Goal: Find specific page/section: Find specific page/section

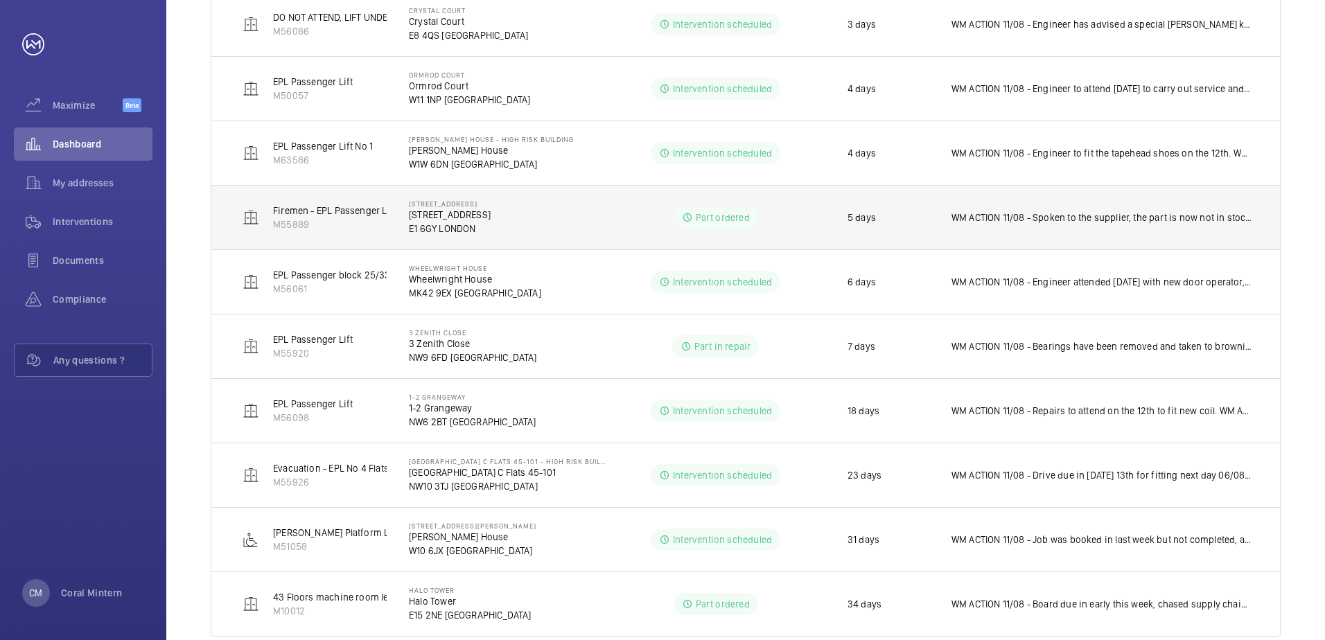
scroll to position [655, 0]
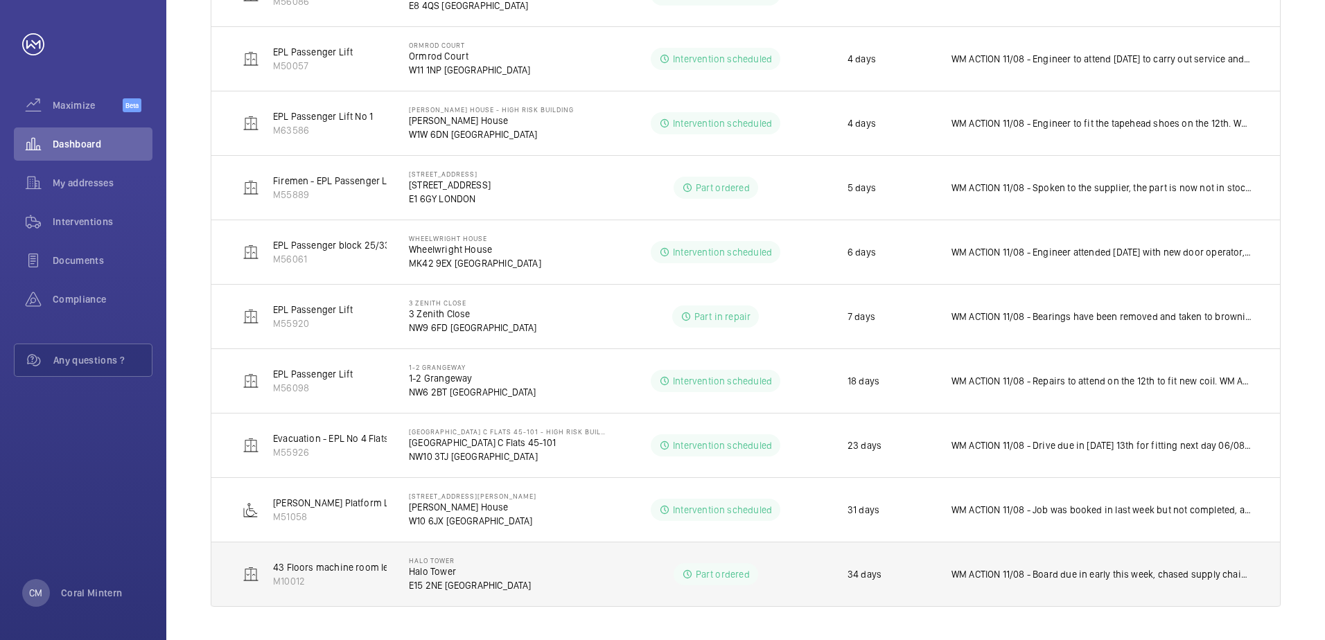
click at [1153, 568] on p "WM ACTION 11/08 - Board due in early this week, chased supply chain to check th…" at bounding box center [1101, 574] width 301 height 14
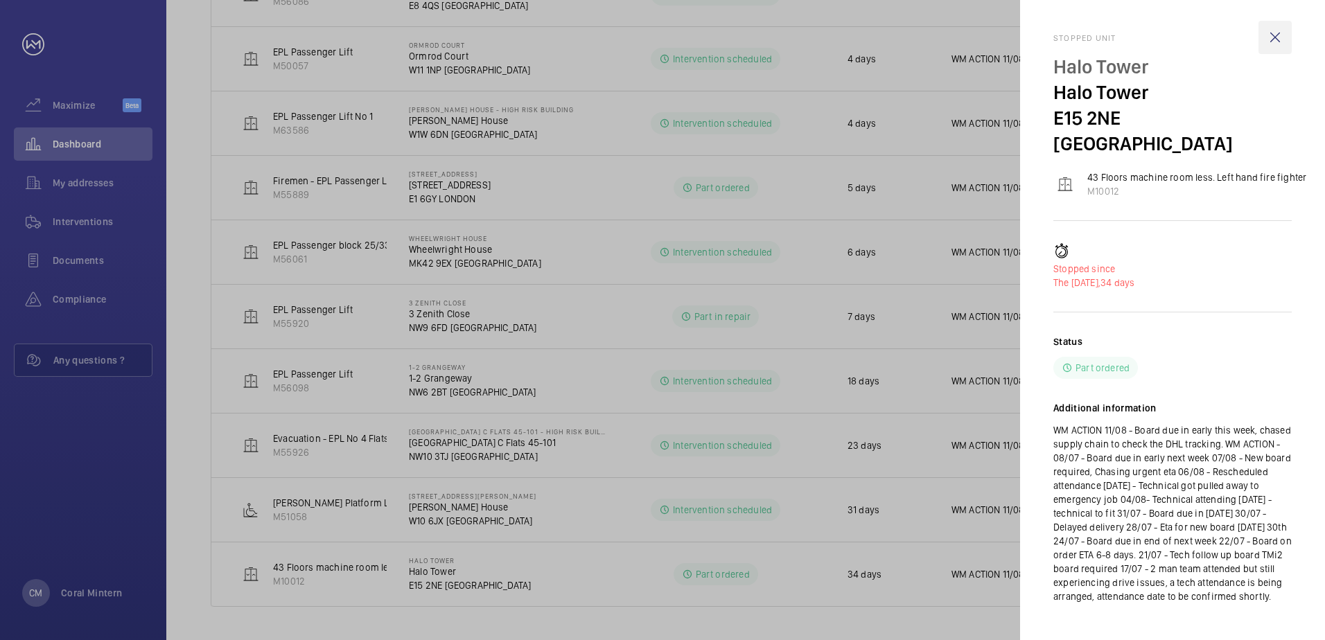
click at [1287, 37] on wm-front-icon-button at bounding box center [1274, 37] width 33 height 33
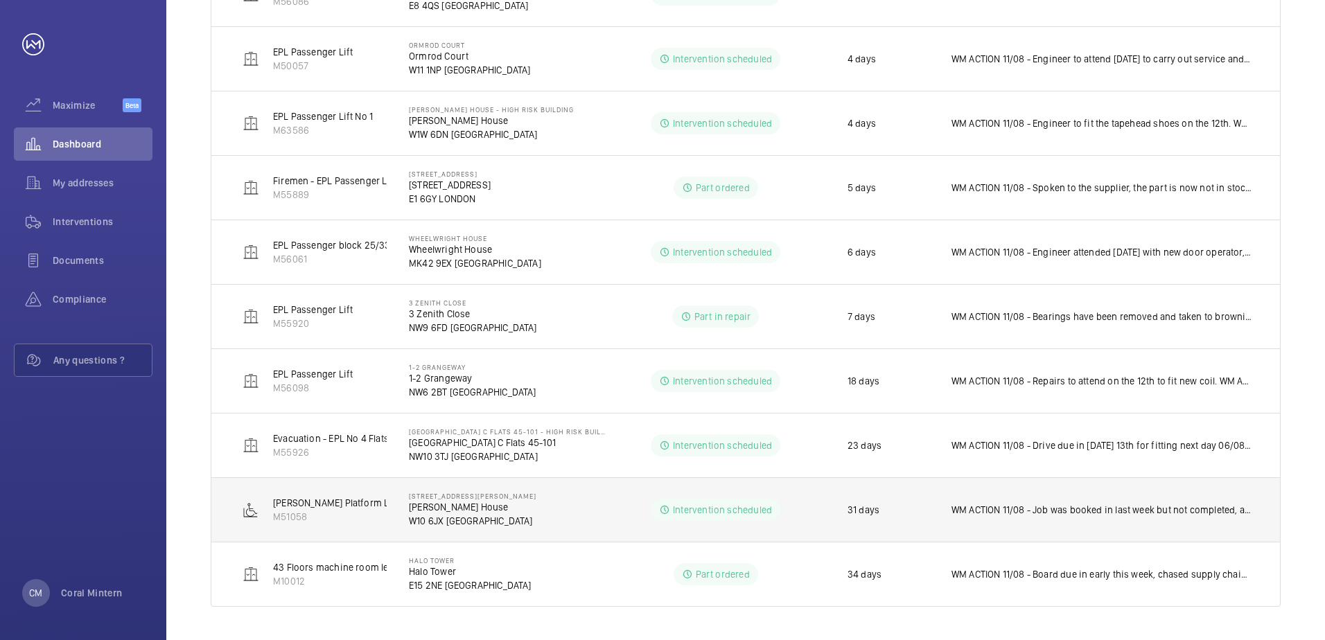
click at [622, 504] on td "Intervention scheduled" at bounding box center [715, 509] width 219 height 64
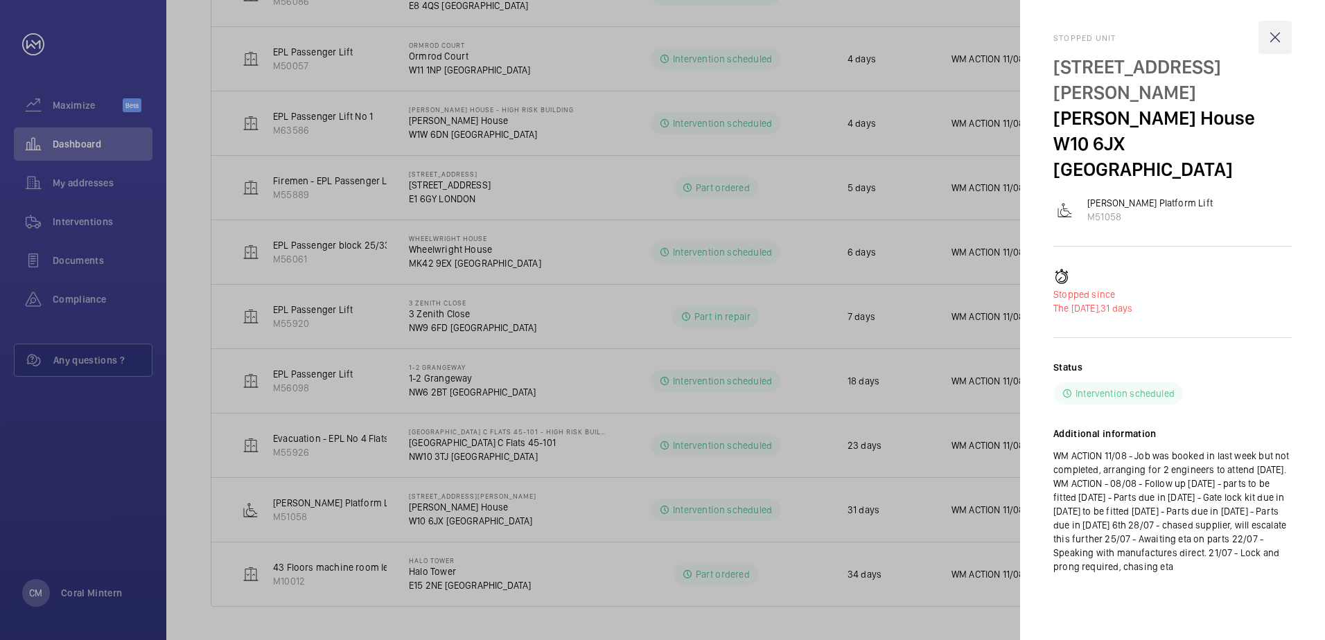
click at [1277, 42] on wm-front-icon-button at bounding box center [1274, 37] width 33 height 33
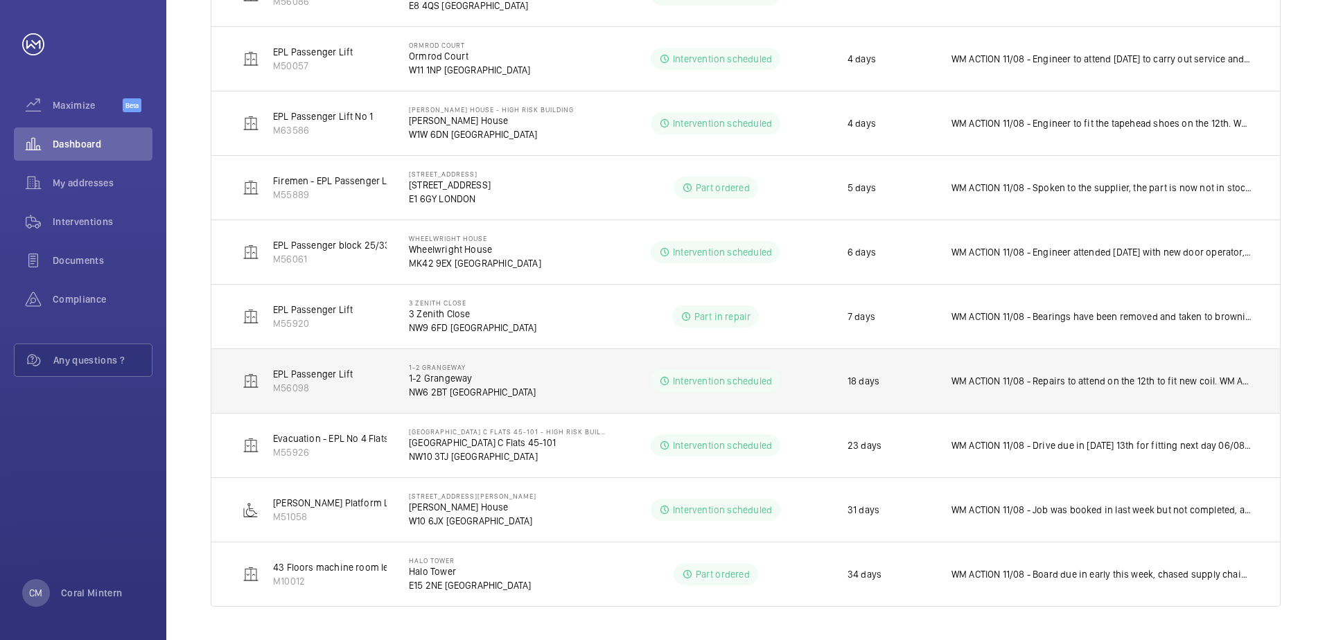
click at [615, 390] on td "Intervention scheduled" at bounding box center [715, 381] width 219 height 64
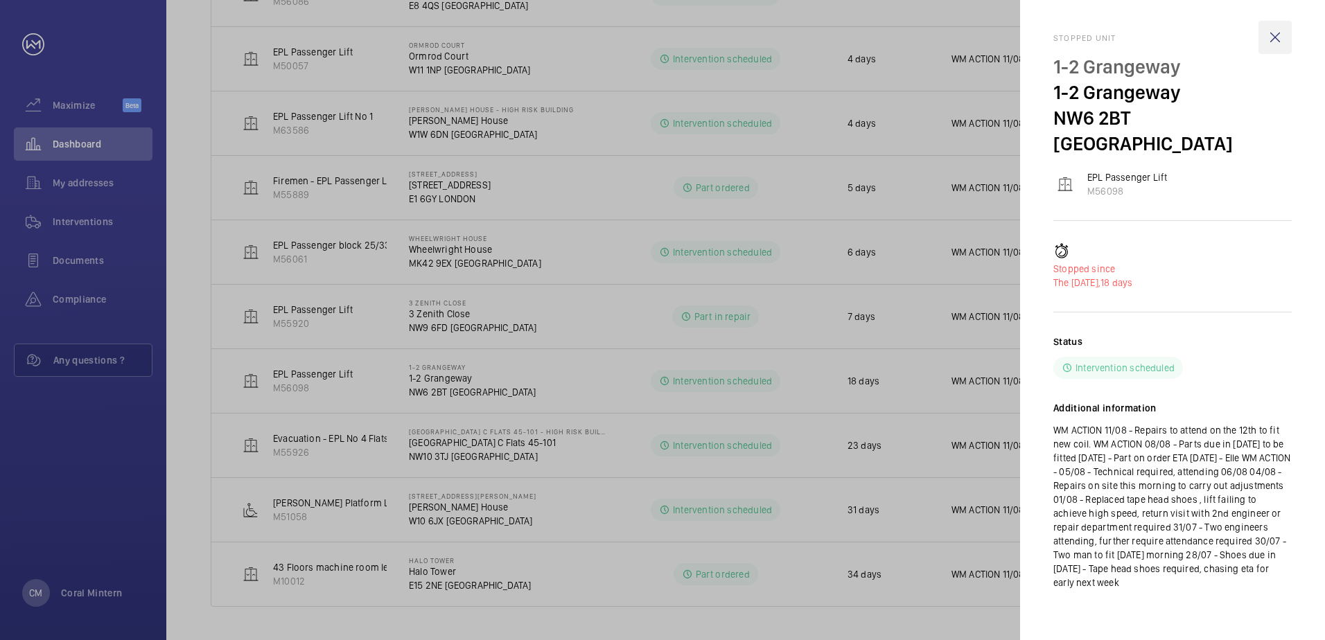
click at [1274, 46] on wm-front-icon-button at bounding box center [1274, 37] width 33 height 33
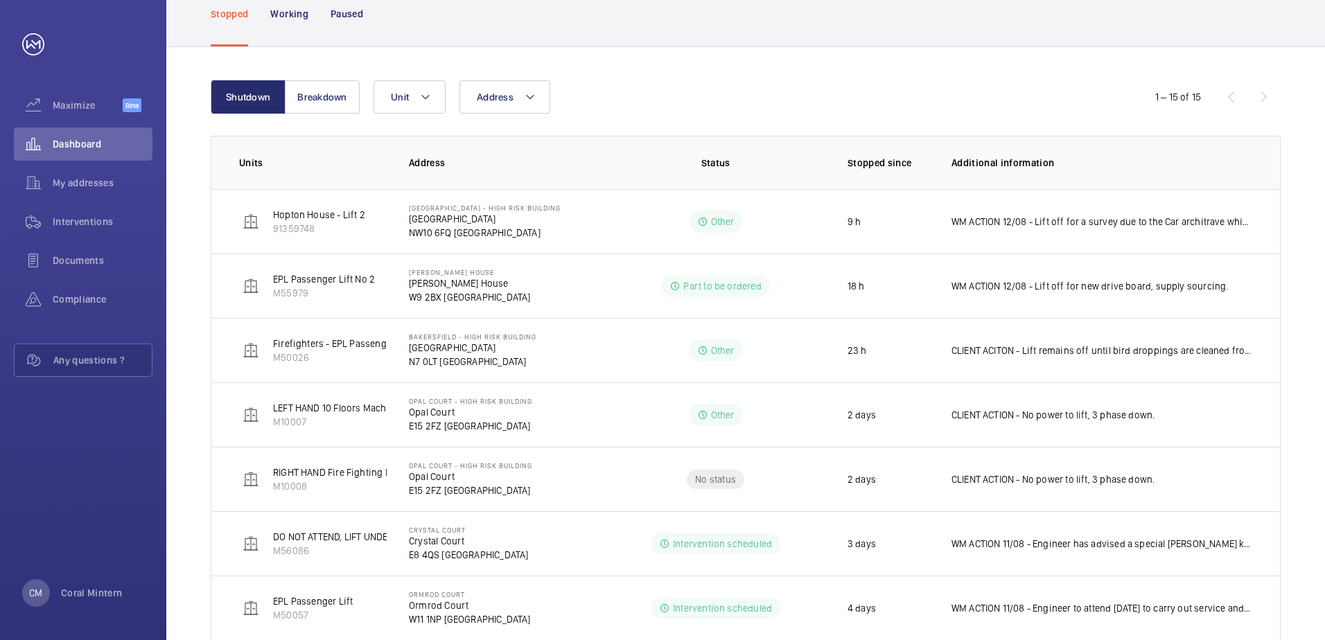
scroll to position [101, 0]
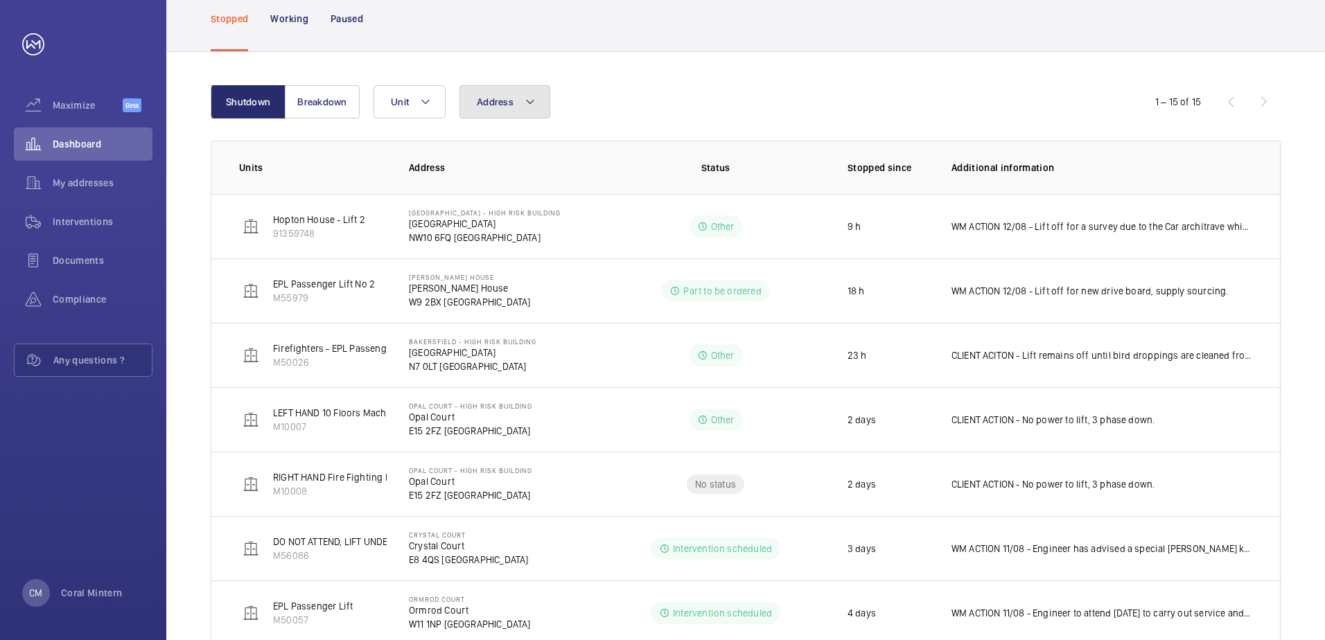
drag, startPoint x: 513, startPoint y: 103, endPoint x: 508, endPoint y: 95, distance: 10.0
click at [515, 102] on button "Address" at bounding box center [504, 101] width 91 height 33
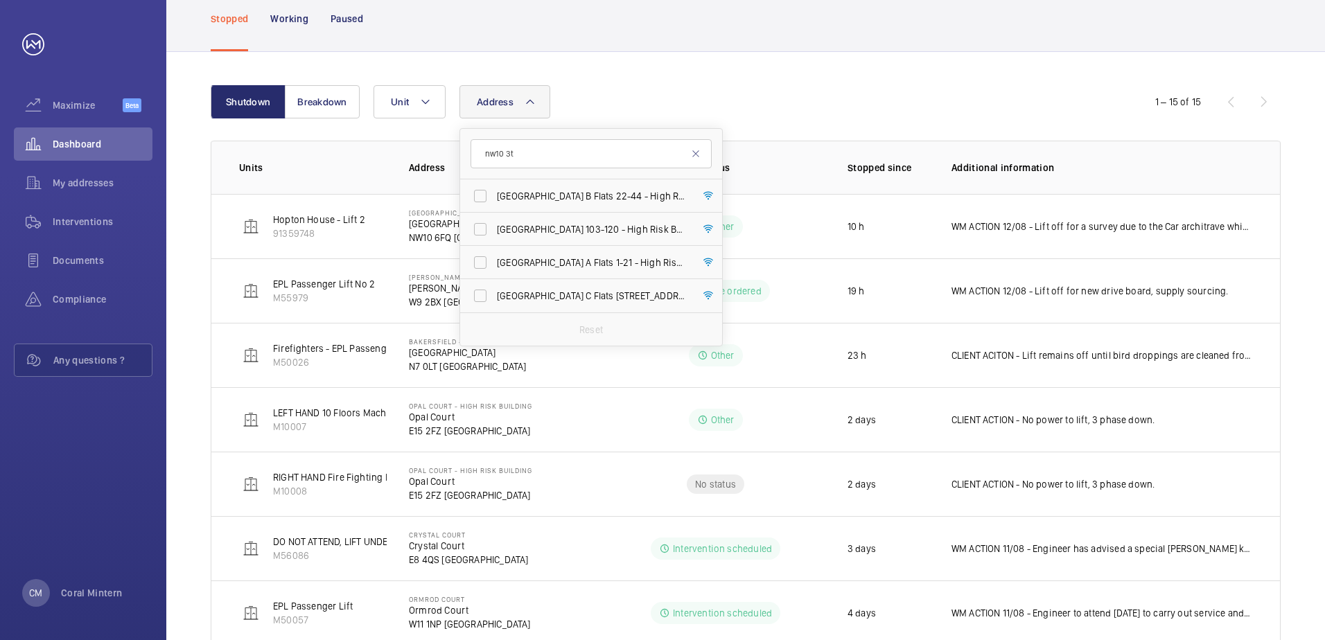
type input "nw10 3t"
